Goal: Task Accomplishment & Management: Manage account settings

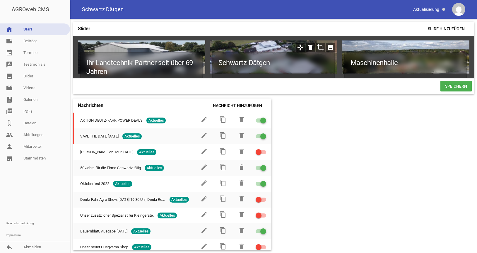
click at [329, 47] on icon "image" at bounding box center [329, 47] width 9 height 9
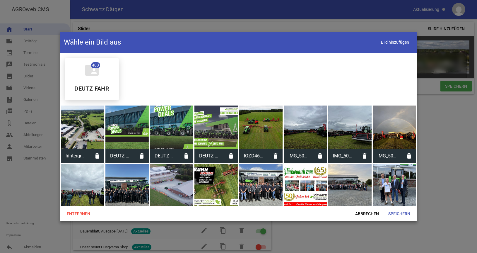
click at [77, 133] on div at bounding box center [82, 126] width 43 height 43
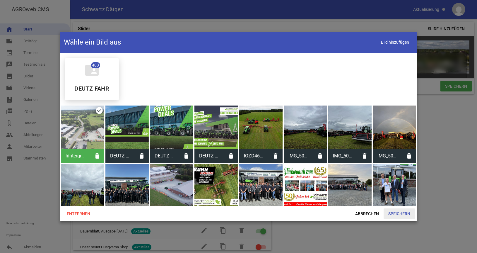
click at [406, 214] on span "Speichern" at bounding box center [398, 213] width 31 height 11
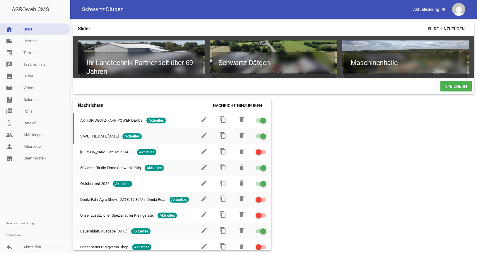
click at [451, 86] on span "Speichern" at bounding box center [455, 86] width 31 height 11
click at [34, 134] on link "people Abteilungen" at bounding box center [35, 135] width 70 height 12
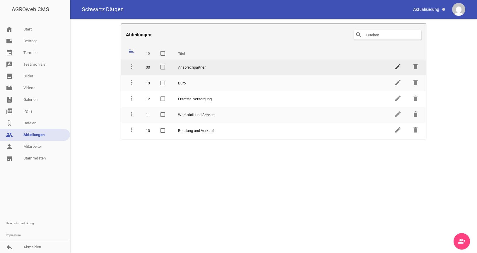
click at [397, 66] on icon "edit" at bounding box center [397, 66] width 7 height 7
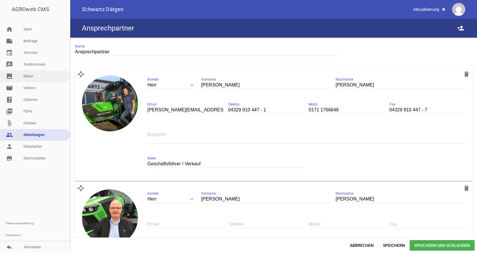
click at [30, 73] on link "image Bilder" at bounding box center [35, 76] width 70 height 12
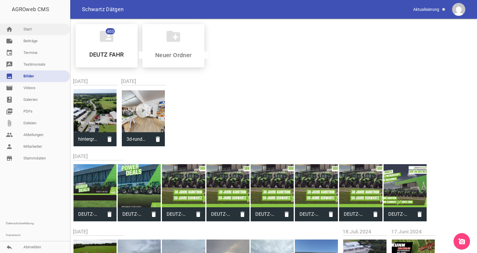
click at [32, 28] on link "home Start" at bounding box center [35, 29] width 70 height 12
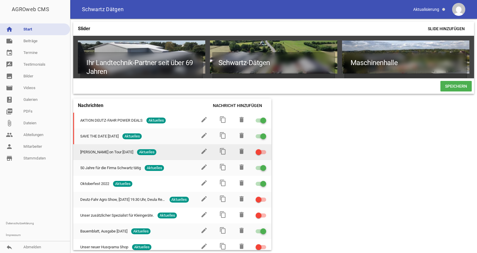
drag, startPoint x: 73, startPoint y: 138, endPoint x: 74, endPoint y: 148, distance: 9.4
click at [74, 149] on div "Slider Slide hinzufügen Ihr Landtechnik-Partner seit über 69 Jahren Mitten im H…" at bounding box center [273, 136] width 407 height 234
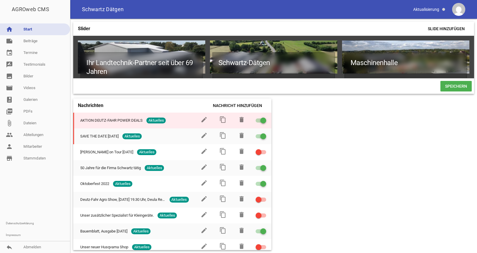
click at [263, 120] on span at bounding box center [263, 120] width 2 height 2
click at [264, 117] on input "checkbox" at bounding box center [264, 117] width 0 height 0
click at [259, 119] on div at bounding box center [259, 120] width 6 height 6
click at [264, 117] on input "checkbox" at bounding box center [264, 117] width 0 height 0
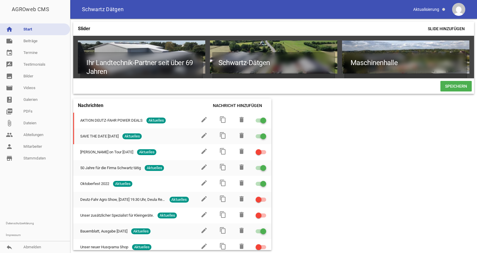
click at [28, 29] on link "home Start" at bounding box center [35, 29] width 70 height 12
click at [29, 40] on link "note Beiträge" at bounding box center [35, 41] width 70 height 12
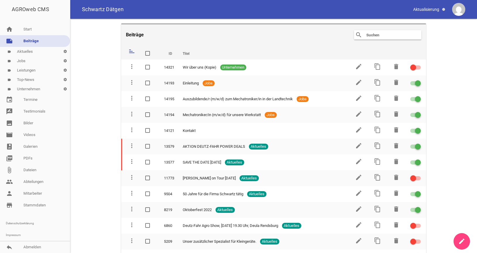
click at [28, 52] on link "label Aktuelles settings" at bounding box center [35, 51] width 70 height 9
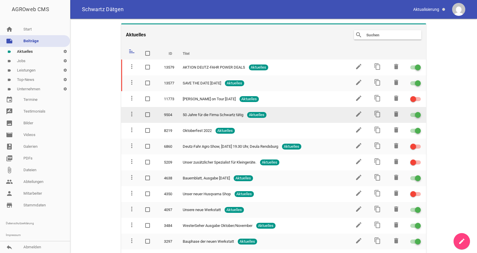
click at [418, 116] on div at bounding box center [418, 115] width 6 height 6
click at [419, 111] on input "checkbox" at bounding box center [419, 111] width 0 height 0
click at [414, 114] on span at bounding box center [413, 115] width 2 height 2
click at [419, 111] on input "checkbox" at bounding box center [419, 111] width 0 height 0
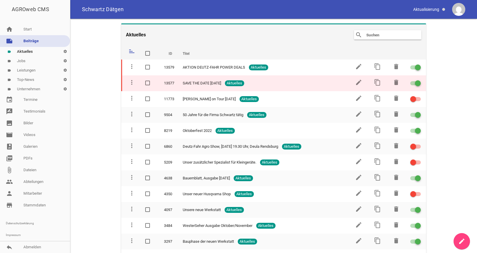
click at [418, 83] on span at bounding box center [417, 83] width 2 height 2
click at [416, 82] on div at bounding box center [418, 83] width 6 height 6
click at [419, 80] on input "checkbox" at bounding box center [419, 80] width 0 height 0
click at [414, 83] on span at bounding box center [413, 83] width 2 height 2
click at [419, 80] on input "checkbox" at bounding box center [419, 80] width 0 height 0
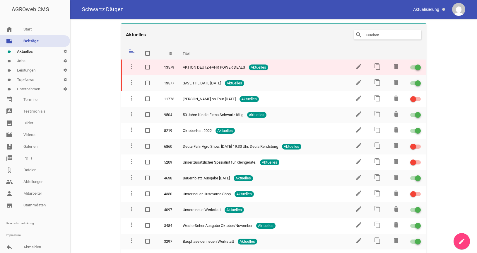
click at [418, 68] on span at bounding box center [417, 67] width 2 height 2
click at [419, 64] on input "checkbox" at bounding box center [419, 64] width 0 height 0
click at [414, 65] on div at bounding box center [413, 67] width 6 height 6
click at [419, 64] on input "checkbox" at bounding box center [419, 64] width 0 height 0
